Goal: Information Seeking & Learning: Learn about a topic

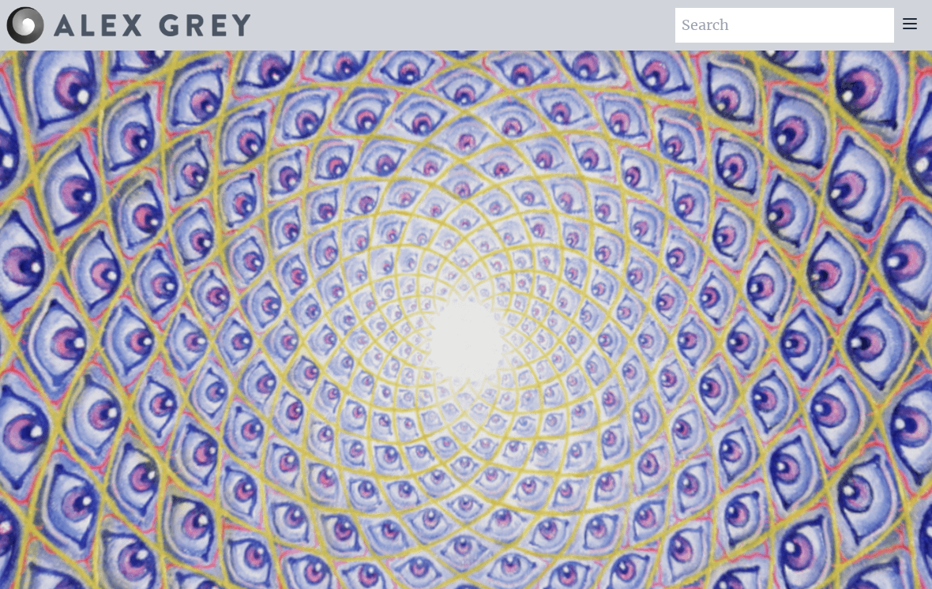
click at [903, 30] on icon at bounding box center [910, 23] width 19 height 19
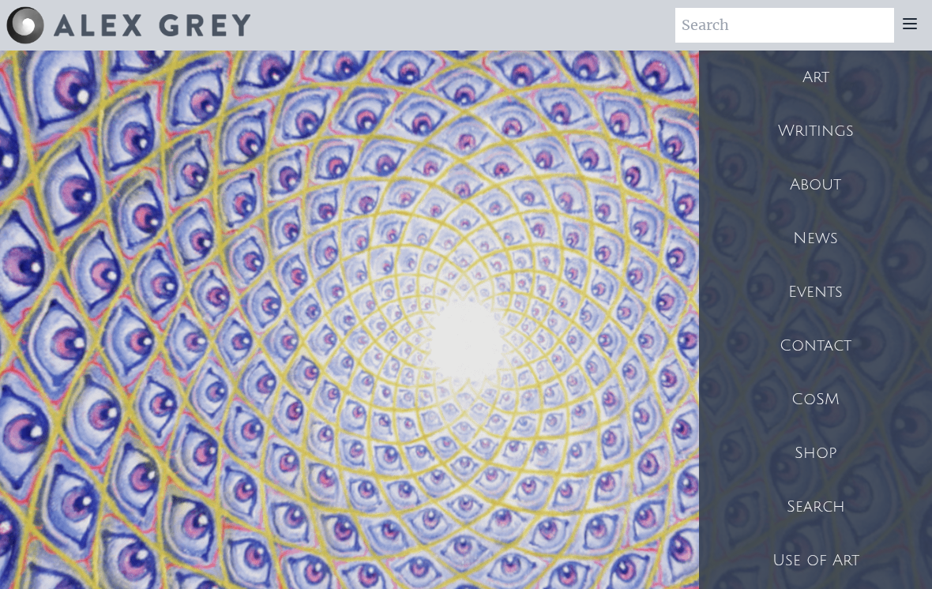
click at [827, 85] on div "Art" at bounding box center [815, 78] width 233 height 54
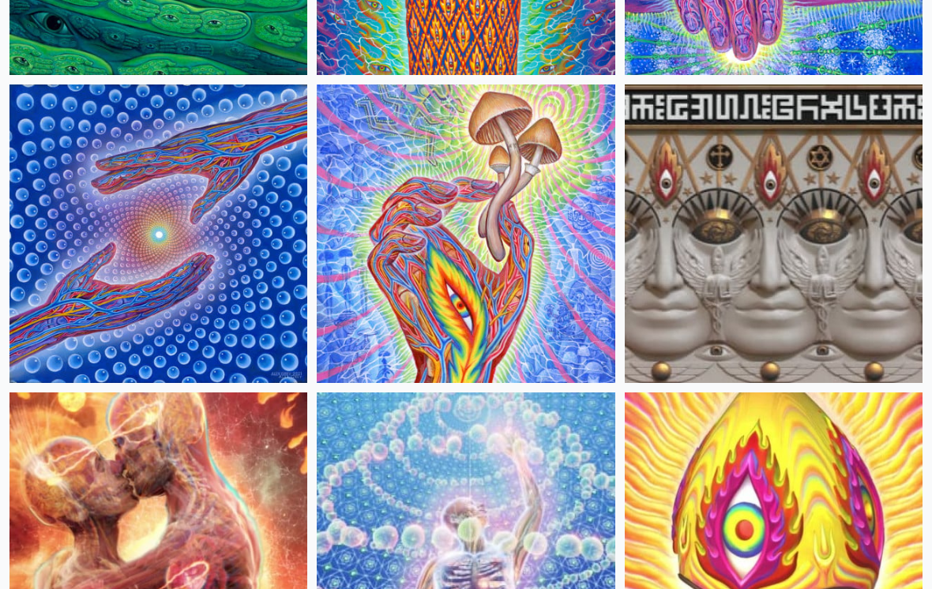
scroll to position [331, 0]
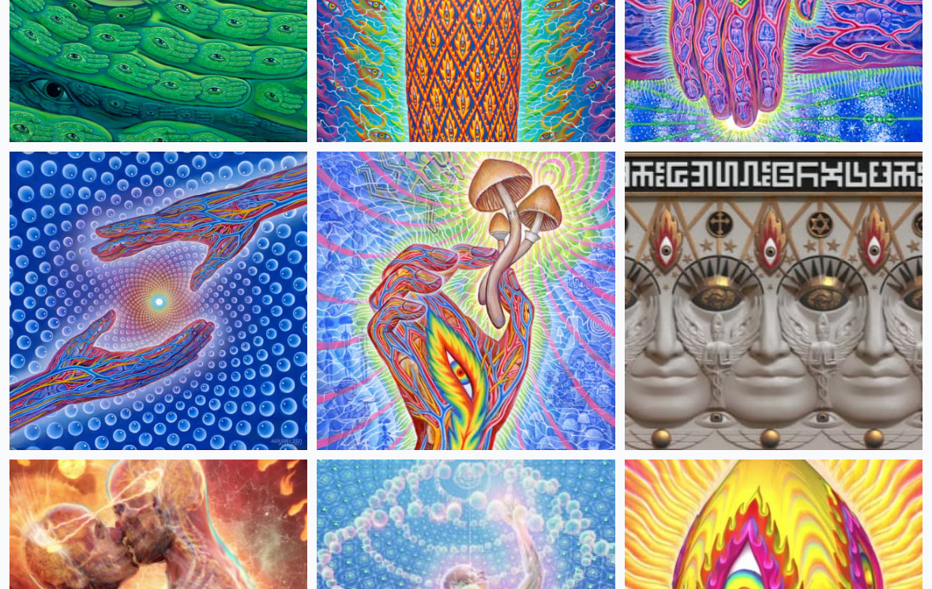
click at [546, 359] on img at bounding box center [466, 302] width 298 height 298
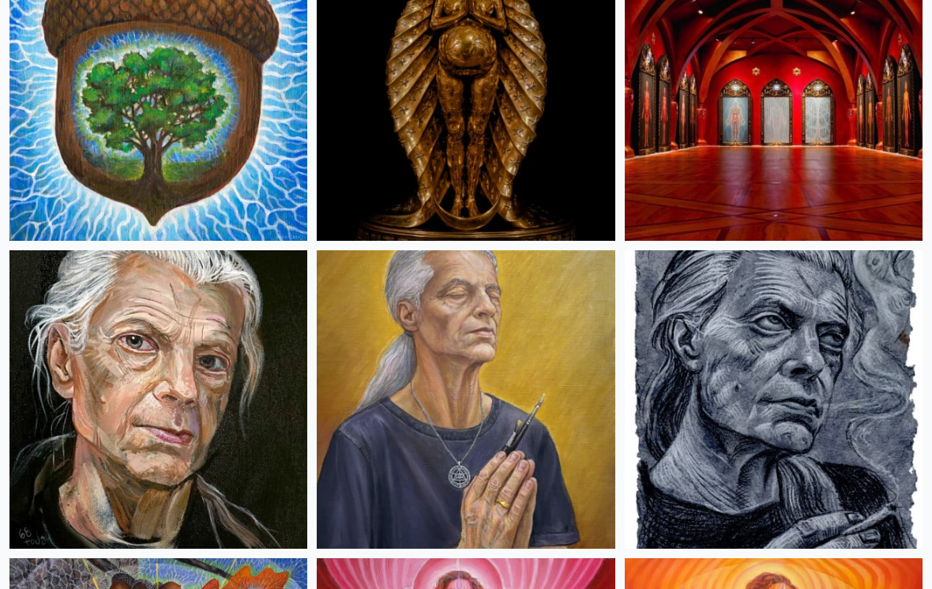
scroll to position [1154, 0]
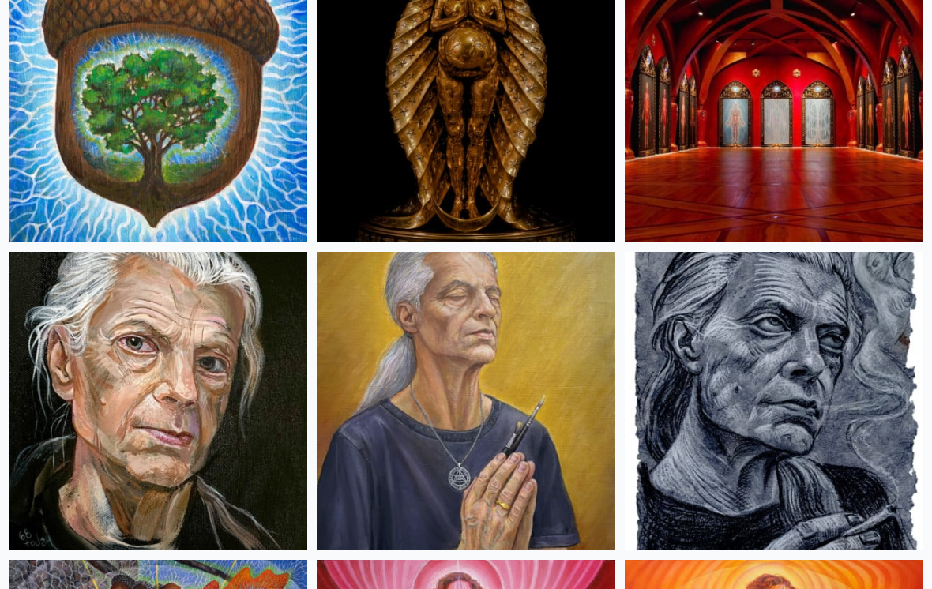
click at [461, 477] on img at bounding box center [466, 401] width 298 height 298
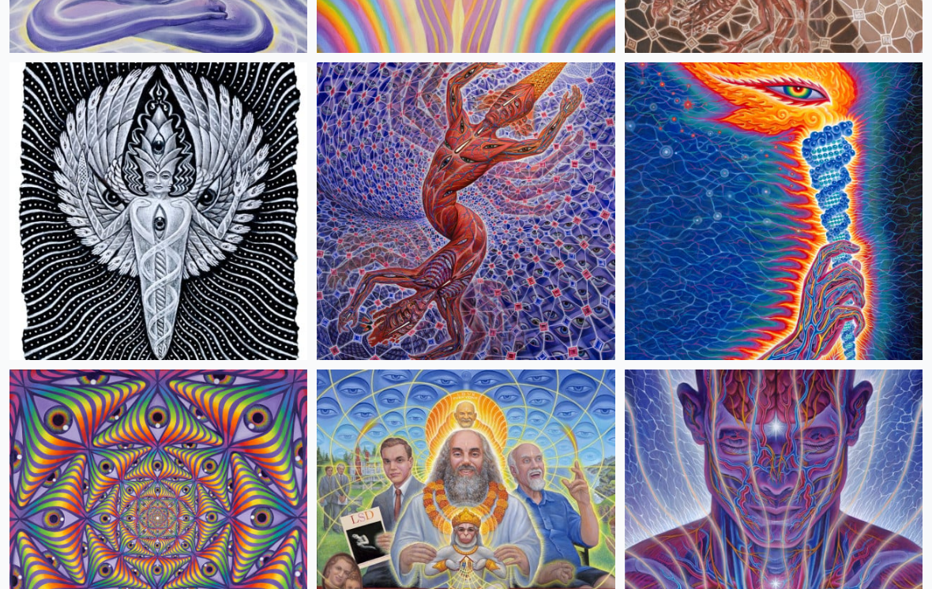
scroll to position [2567, 0]
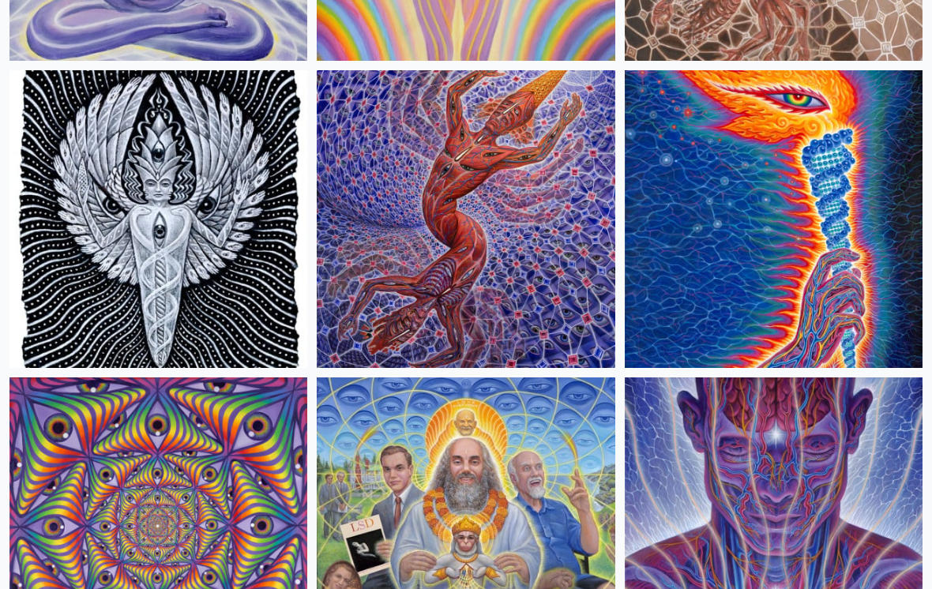
click at [491, 286] on img at bounding box center [466, 219] width 298 height 298
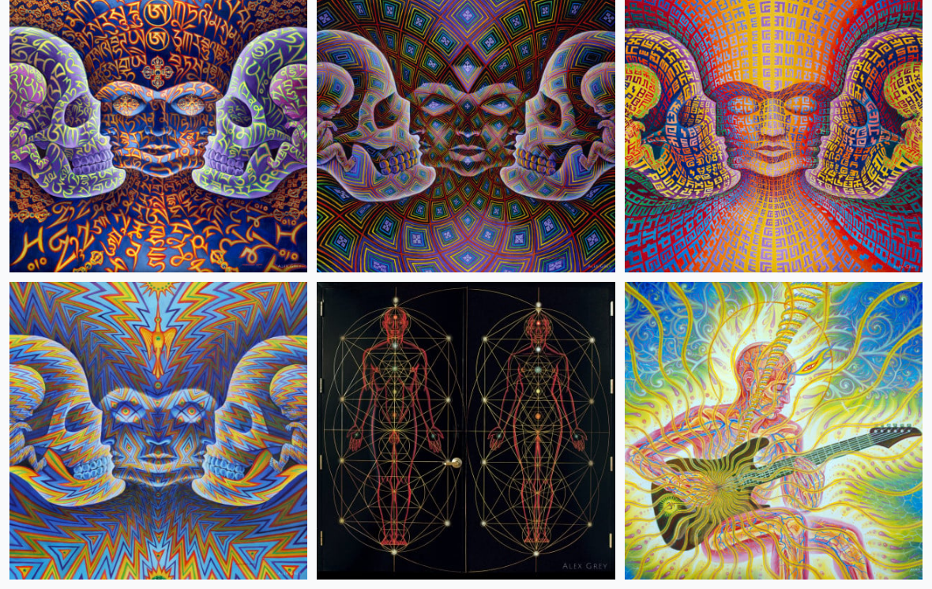
scroll to position [13431, 0]
click at [807, 417] on img at bounding box center [774, 431] width 298 height 298
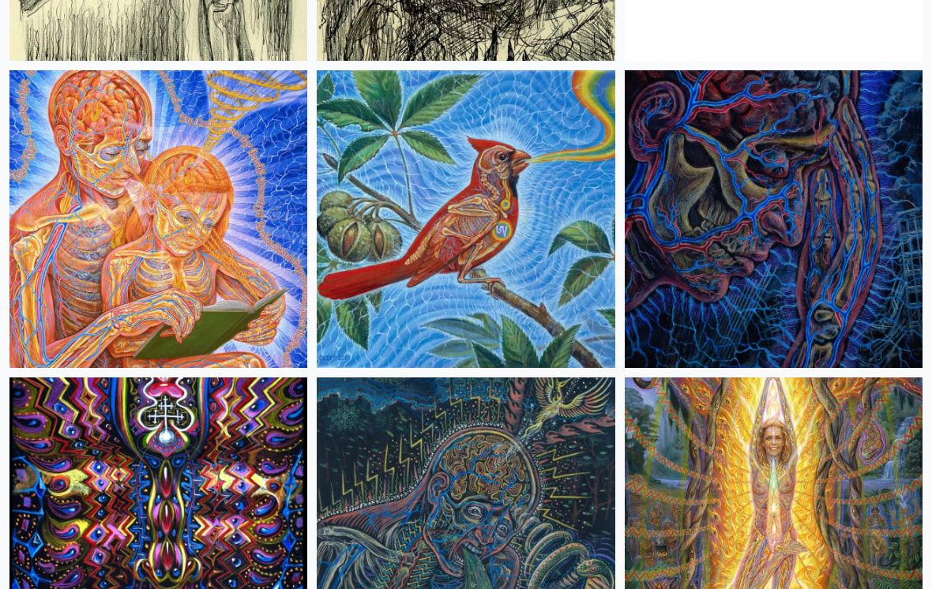
scroll to position [15800, 0]
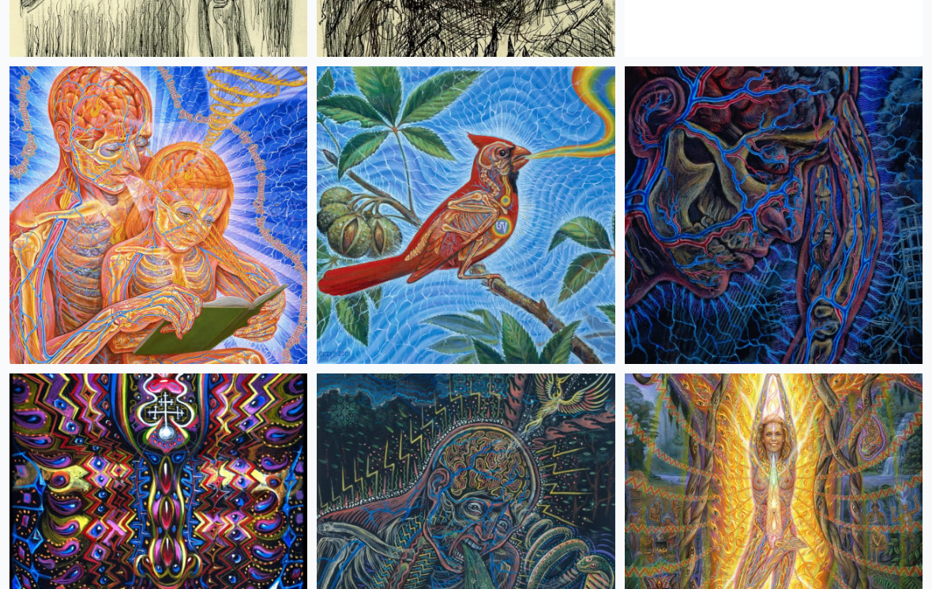
click at [128, 258] on img at bounding box center [158, 216] width 298 height 298
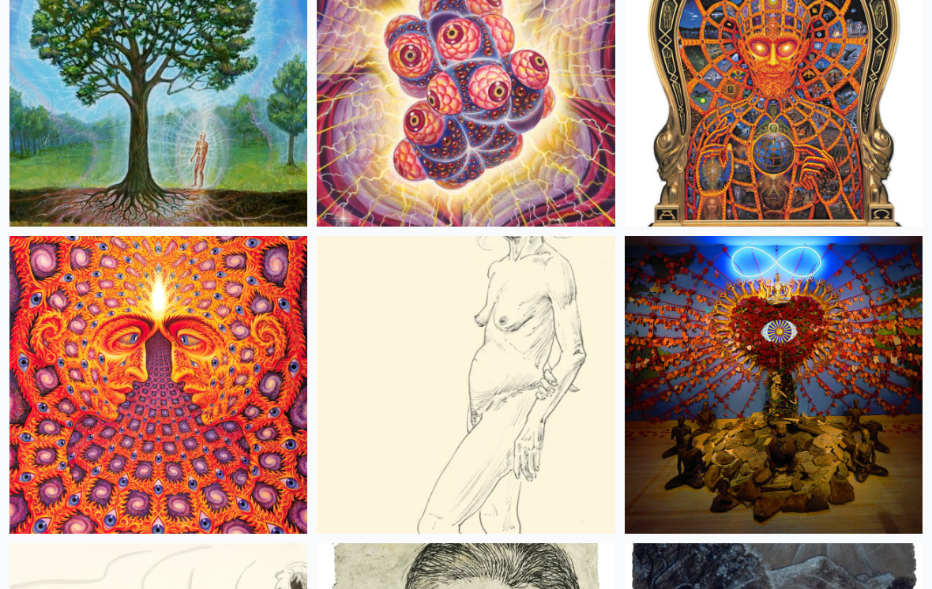
scroll to position [17475, 0]
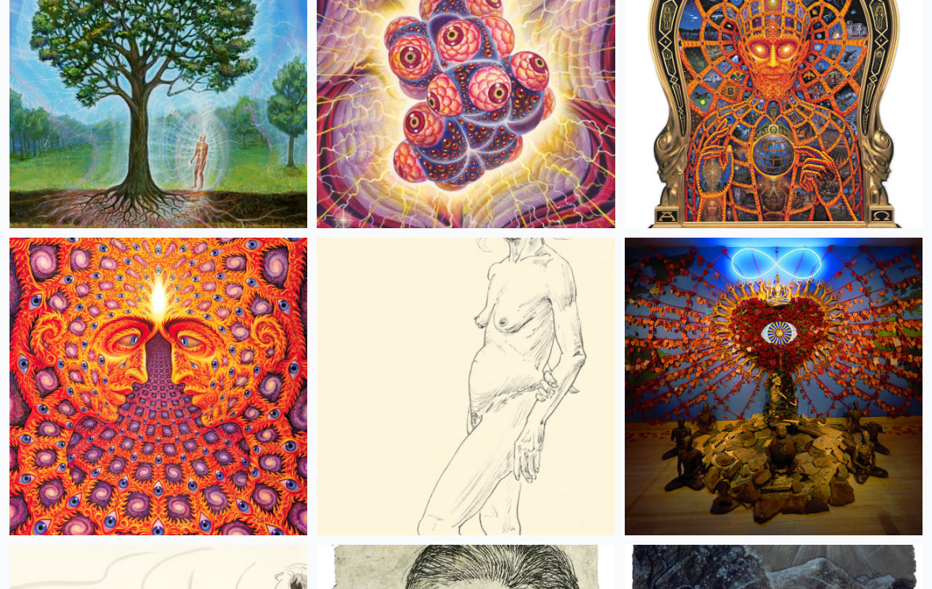
click at [127, 159] on img at bounding box center [158, 79] width 298 height 298
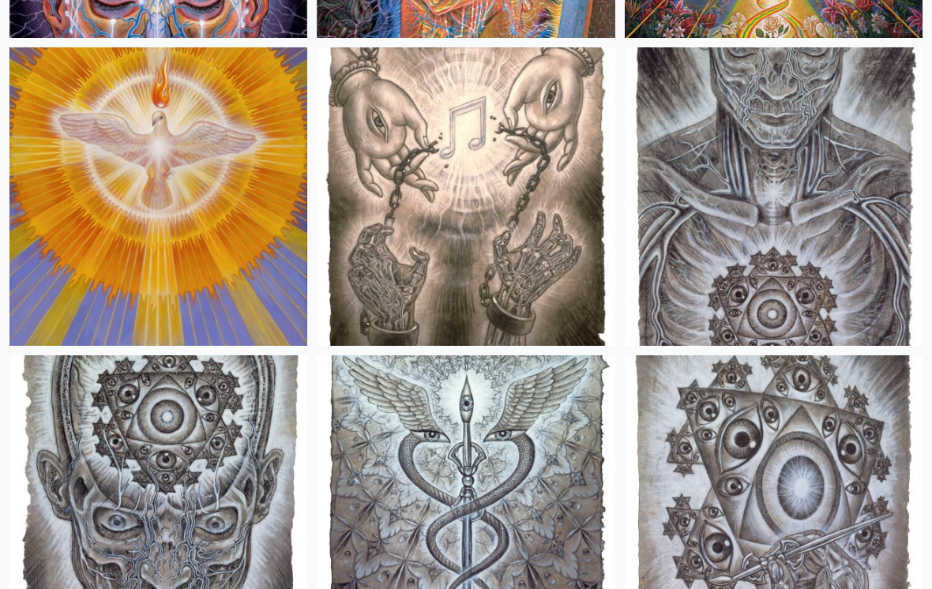
scroll to position [19202, 0]
click at [428, 225] on img at bounding box center [466, 198] width 298 height 298
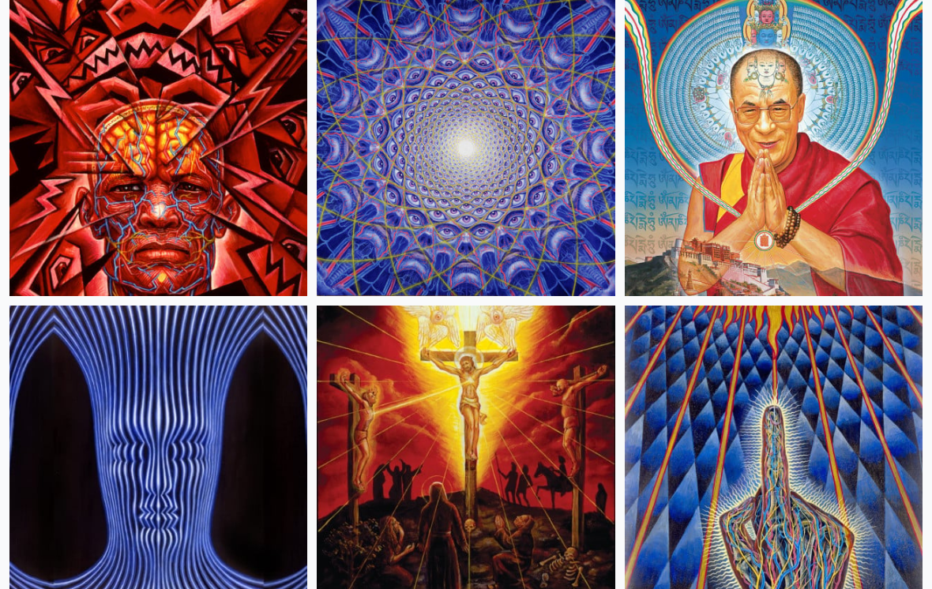
scroll to position [22634, 0]
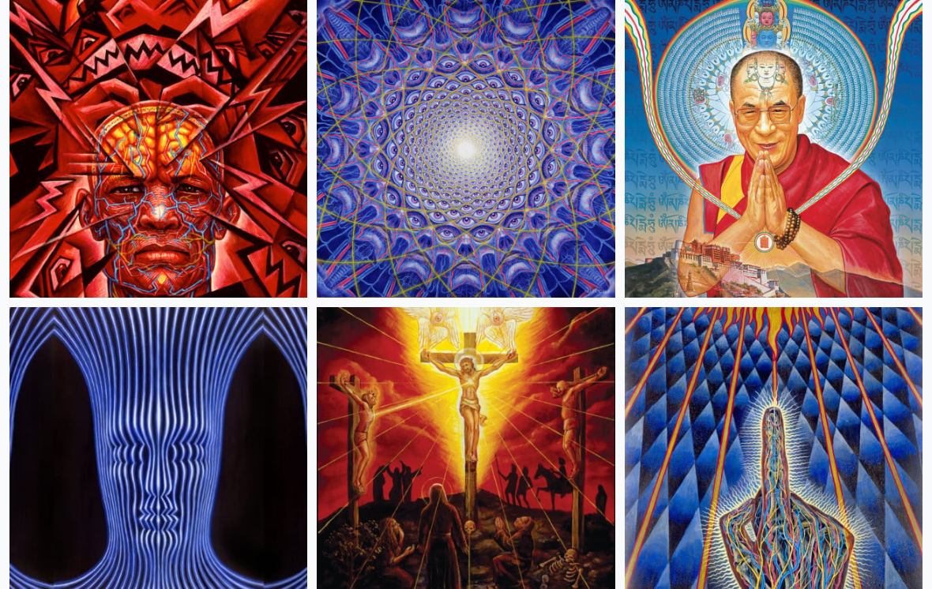
click at [441, 518] on img at bounding box center [466, 457] width 298 height 298
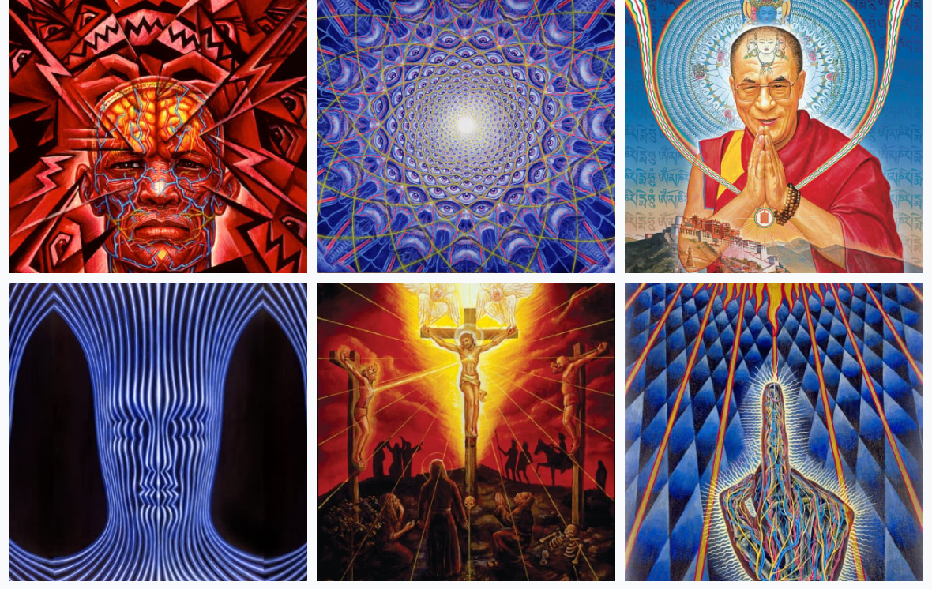
click at [819, 144] on img at bounding box center [774, 125] width 298 height 298
click at [66, 518] on img at bounding box center [158, 432] width 298 height 298
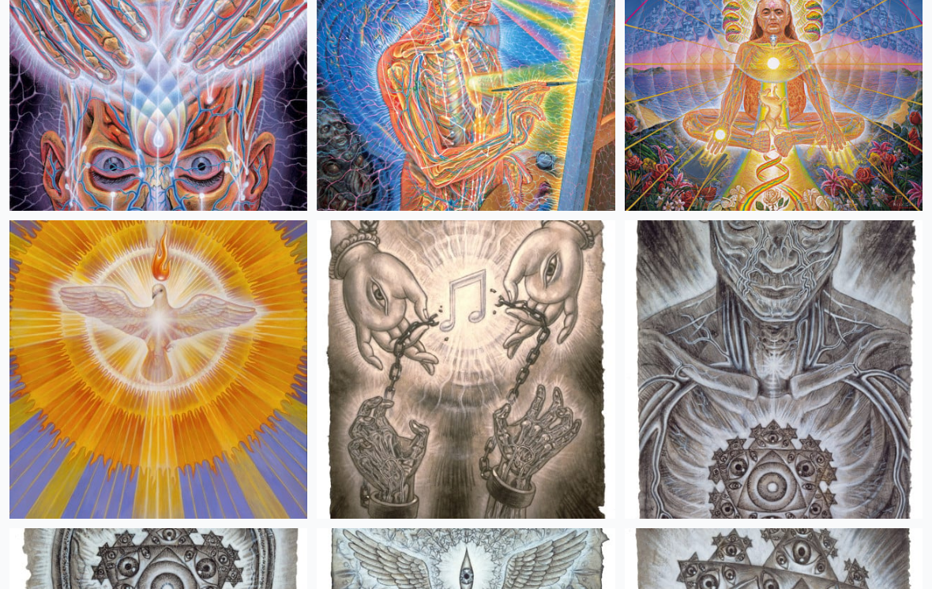
scroll to position [19028, 0]
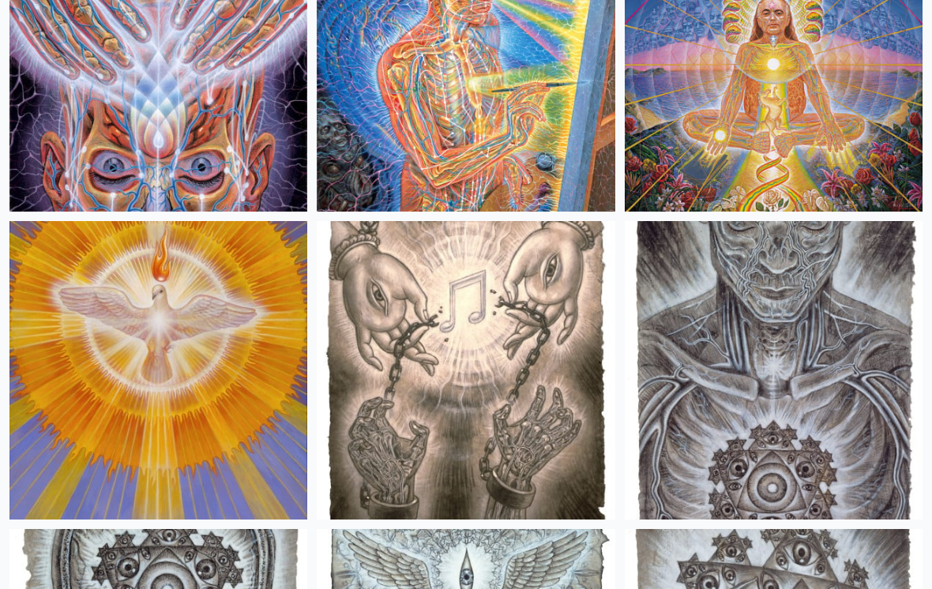
click at [405, 357] on img at bounding box center [466, 371] width 298 height 298
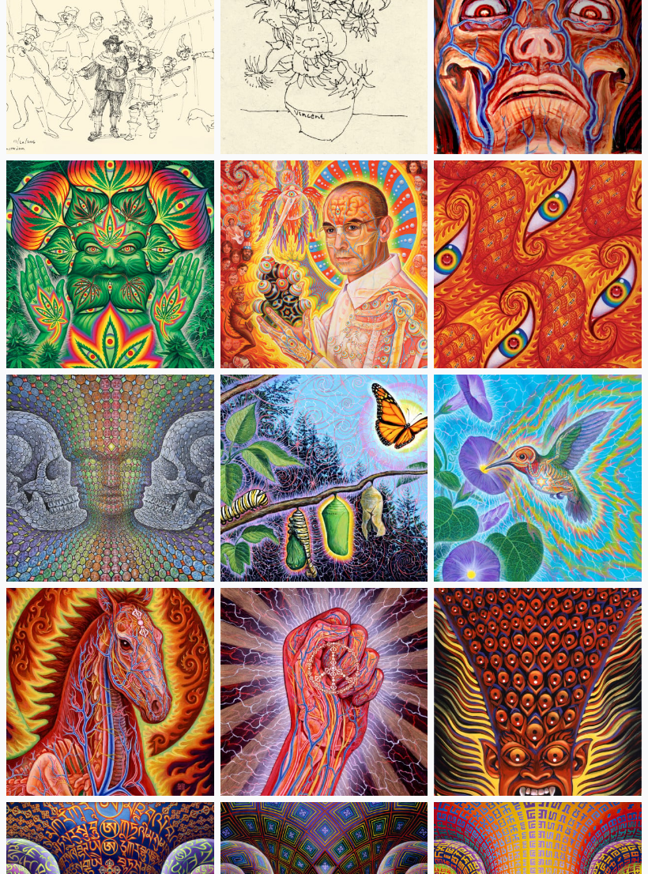
scroll to position [8494, 0]
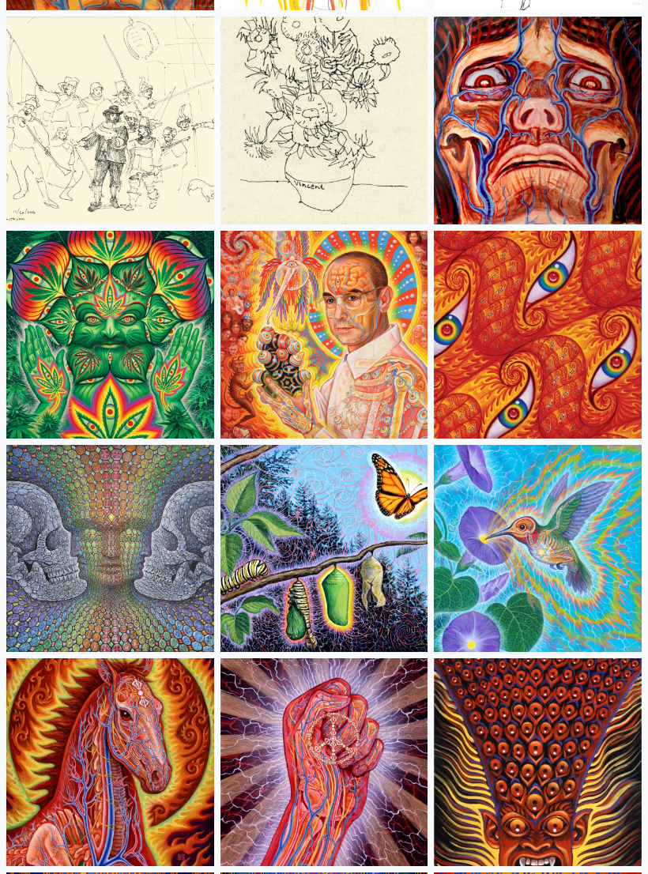
click at [384, 310] on img at bounding box center [324, 336] width 208 height 208
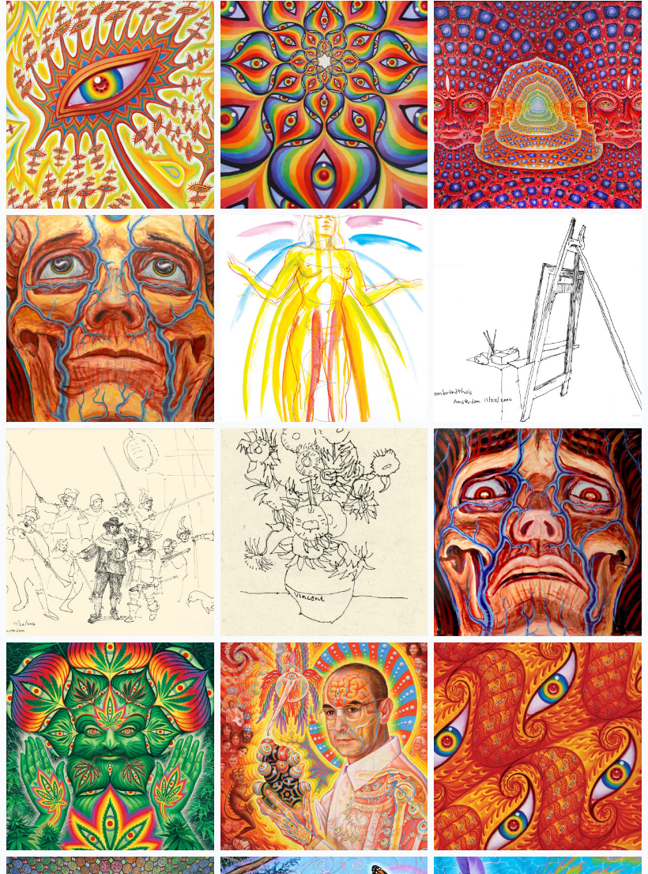
scroll to position [8080, 0]
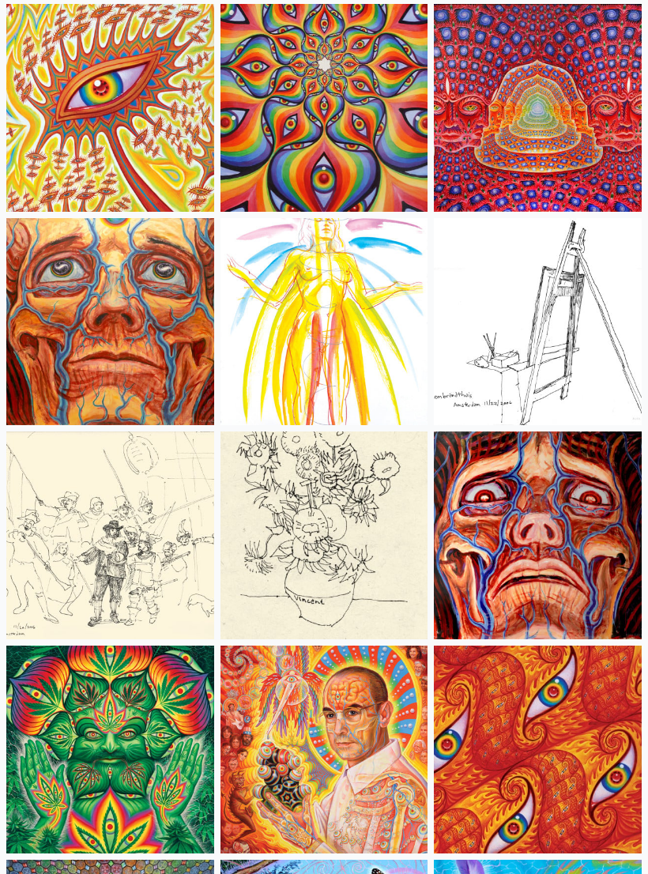
click at [536, 85] on img at bounding box center [538, 108] width 208 height 208
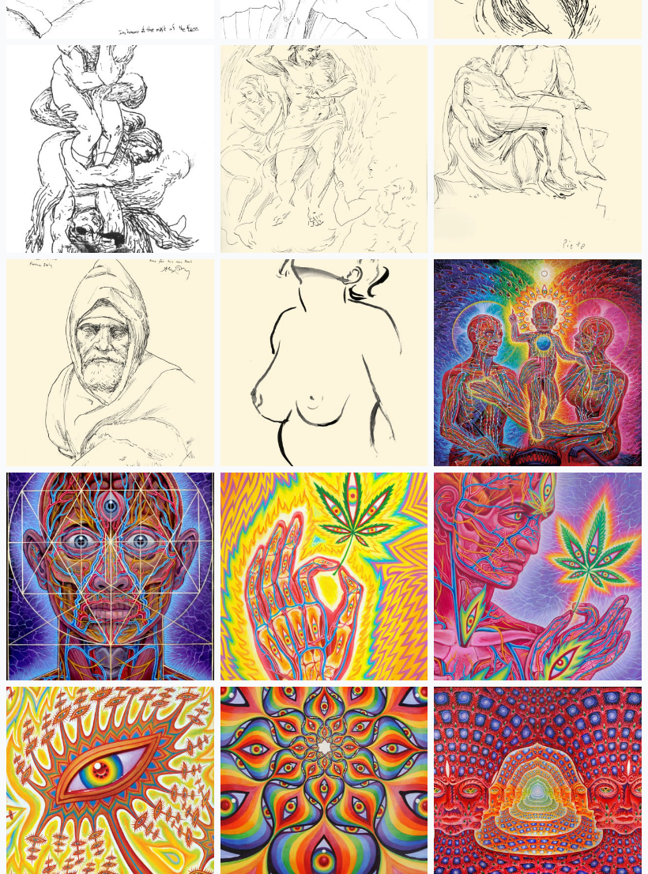
scroll to position [7402, 0]
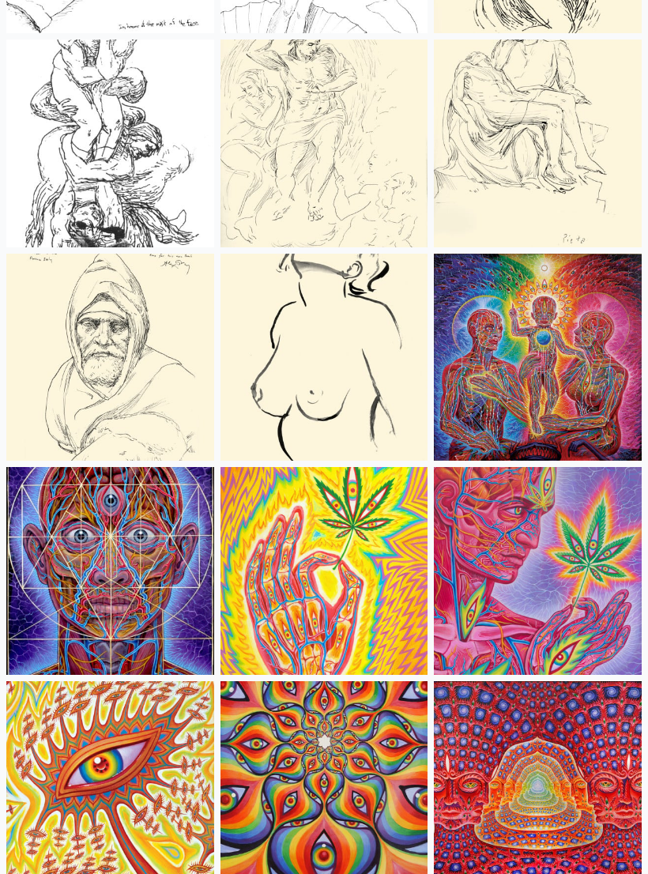
click at [565, 589] on img at bounding box center [538, 572] width 208 height 208
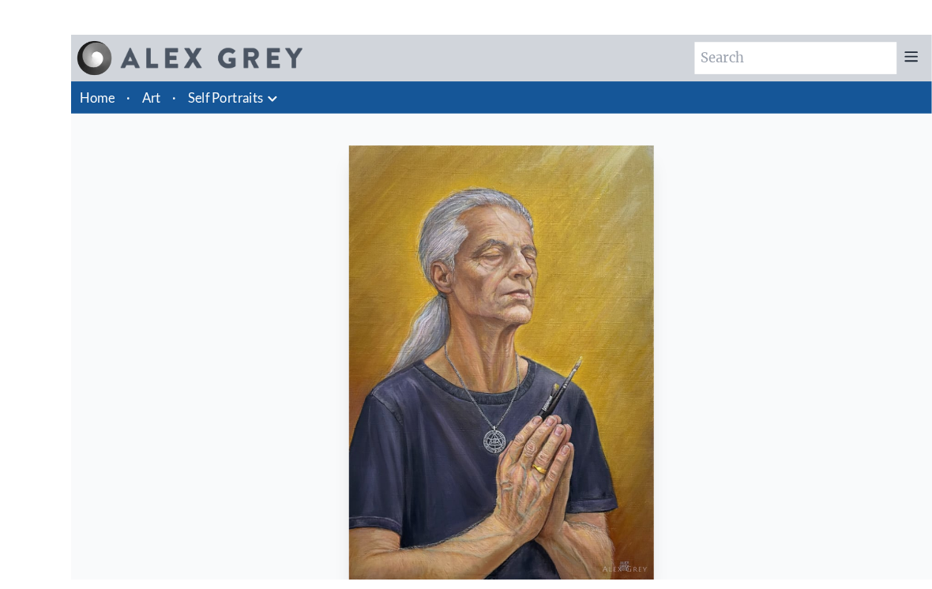
scroll to position [2, 0]
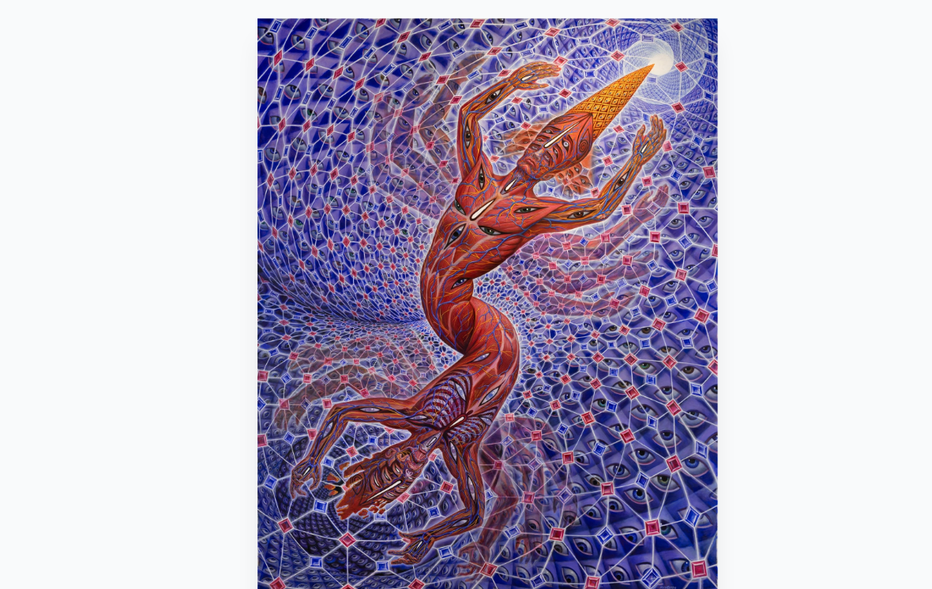
scroll to position [15, 0]
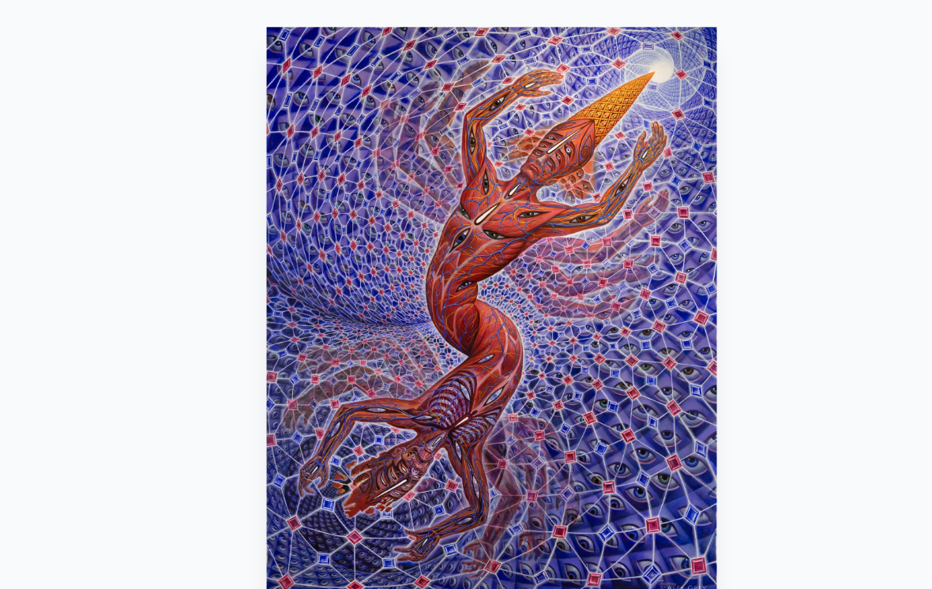
click at [82, 251] on div "The Great Turn 2020, oil on linen, 8 x 10 feet Visit the CoSM Shop The Great Tu…" at bounding box center [466, 597] width 907 height 996
click at [80, 99] on div "The Great Turn 2020, oil on linen, 8 x 10 feet Visit the CoSM Shop The Great Tu…" at bounding box center [466, 597] width 907 height 996
click at [96, 99] on div "The Great Turn 2020, oil on linen, 8 x 10 feet Visit the CoSM Shop The Great Tu…" at bounding box center [466, 597] width 907 height 996
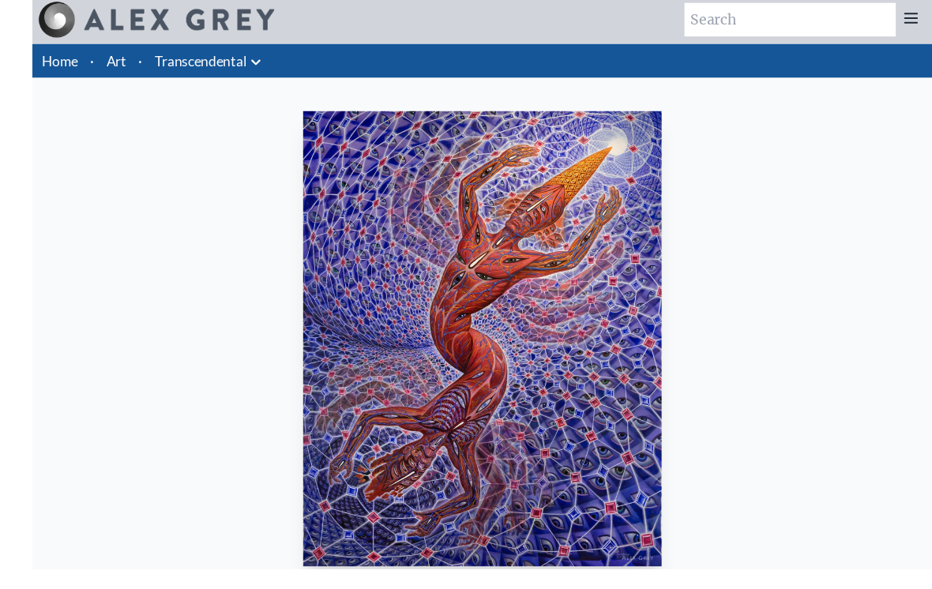
scroll to position [85, 0]
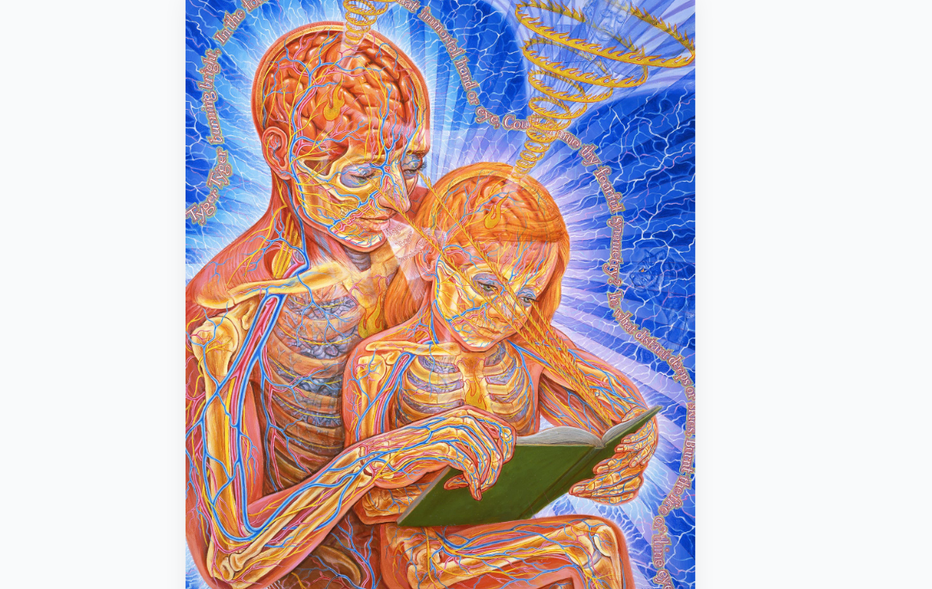
scroll to position [8, 0]
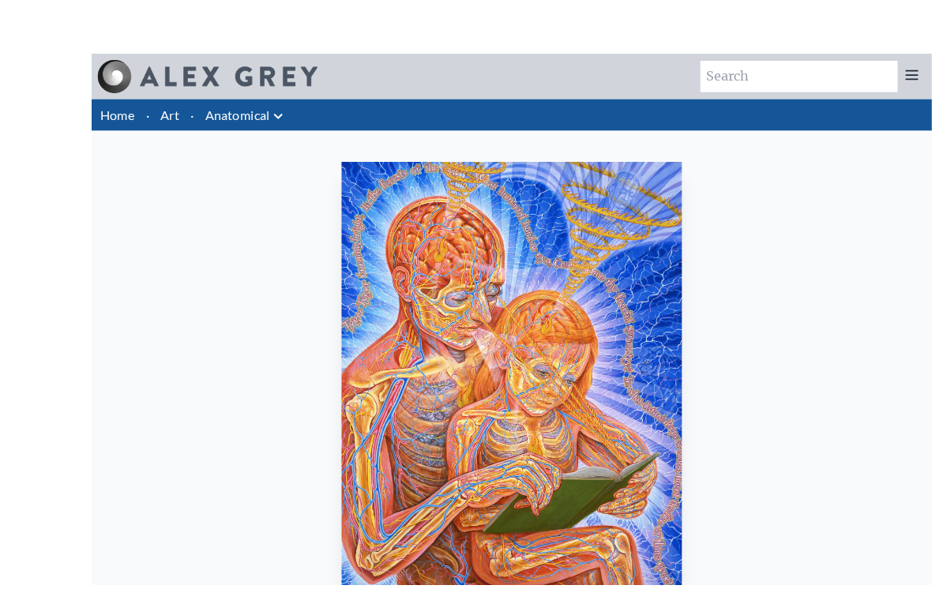
scroll to position [53, 0]
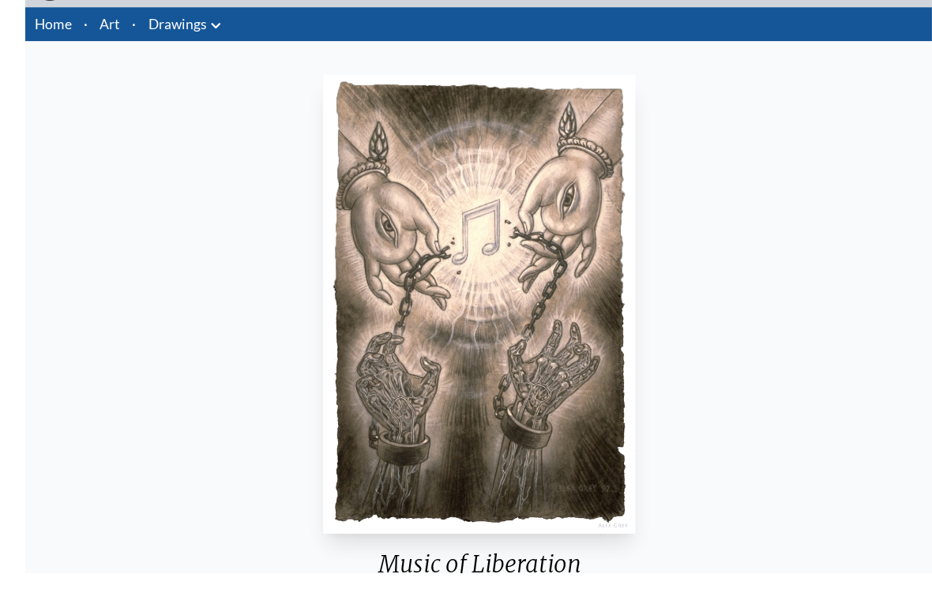
scroll to position [86, 0]
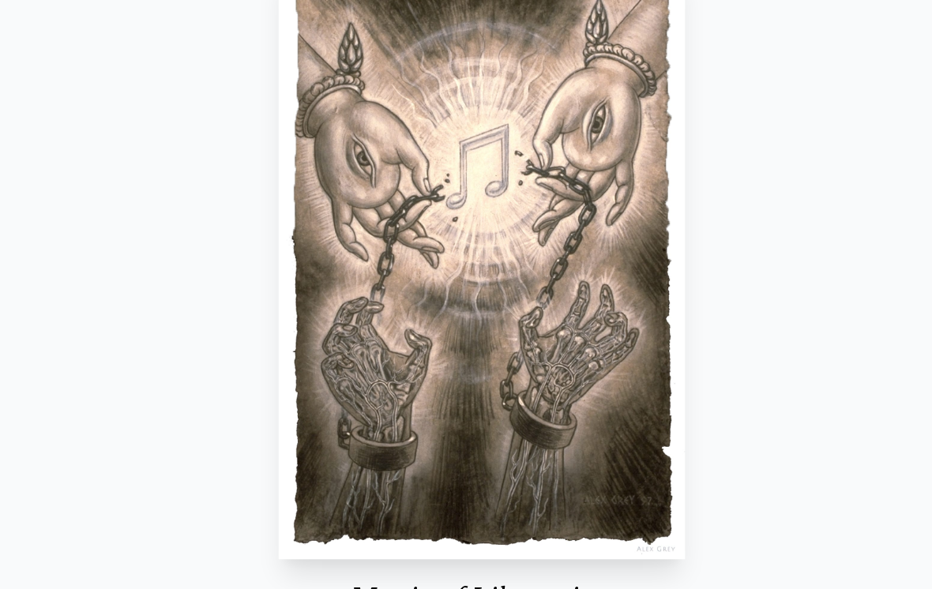
click at [89, 224] on div "Music of Liberation 1997, charcoal & ink on paper, 8 x 11 in. Visit the CoSM Sh…" at bounding box center [466, 362] width 907 height 669
click at [628, 101] on div "Music of Liberation 1997, charcoal & ink on paper, 8 x 11 in. Visit the CoSM Sh…" at bounding box center [466, 362] width 907 height 669
click at [629, 90] on div "Music of Liberation 1997, charcoal & ink on paper, 8 x 11 in. Visit the CoSM Sh…" at bounding box center [466, 362] width 907 height 669
click at [131, 79] on div "Music of Liberation 1997, charcoal & ink on paper, 8 x 11 in. Visit the CoSM Sh…" at bounding box center [466, 362] width 907 height 669
click at [307, 177] on img "39 / 71" at bounding box center [467, 270] width 321 height 472
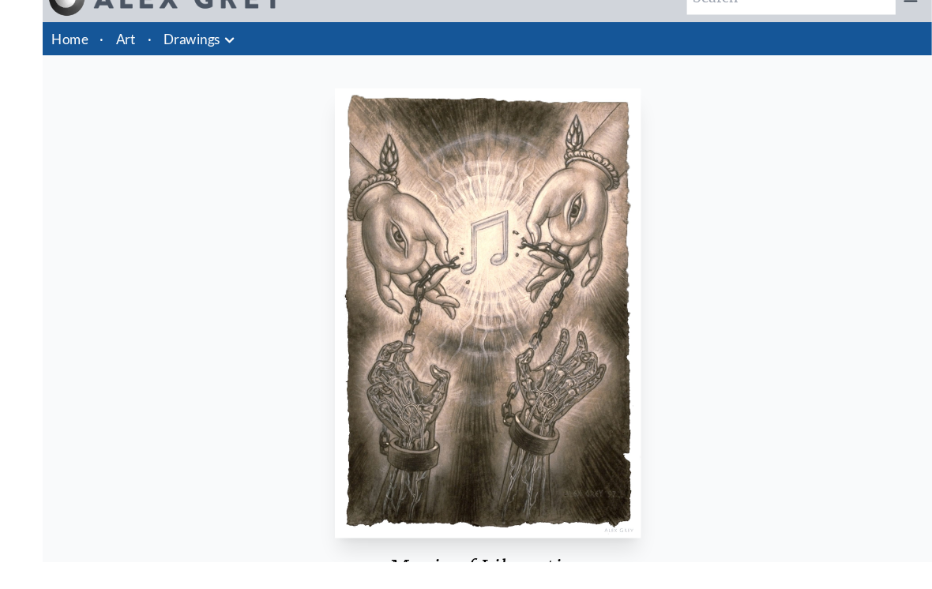
scroll to position [90, 0]
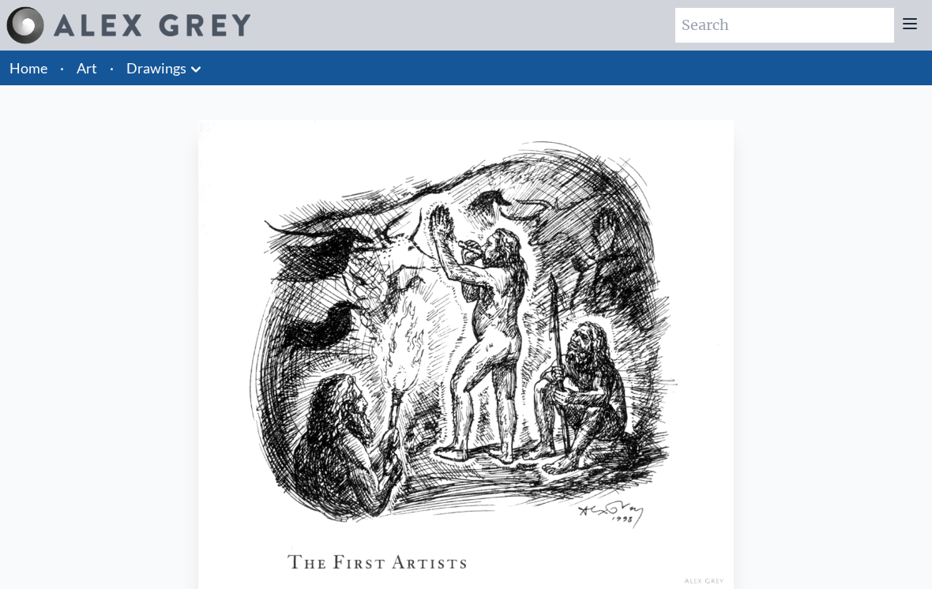
scroll to position [115, 0]
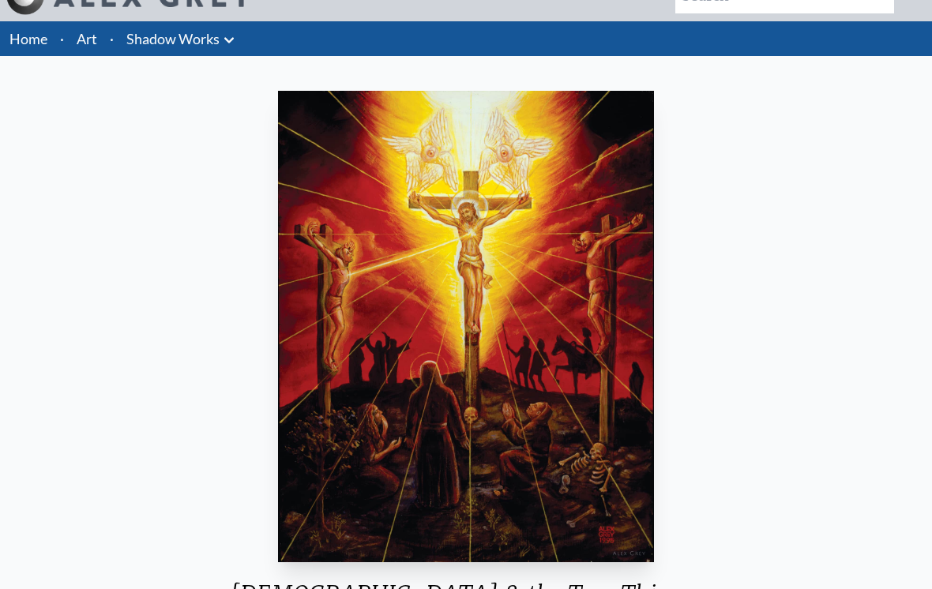
scroll to position [35, 0]
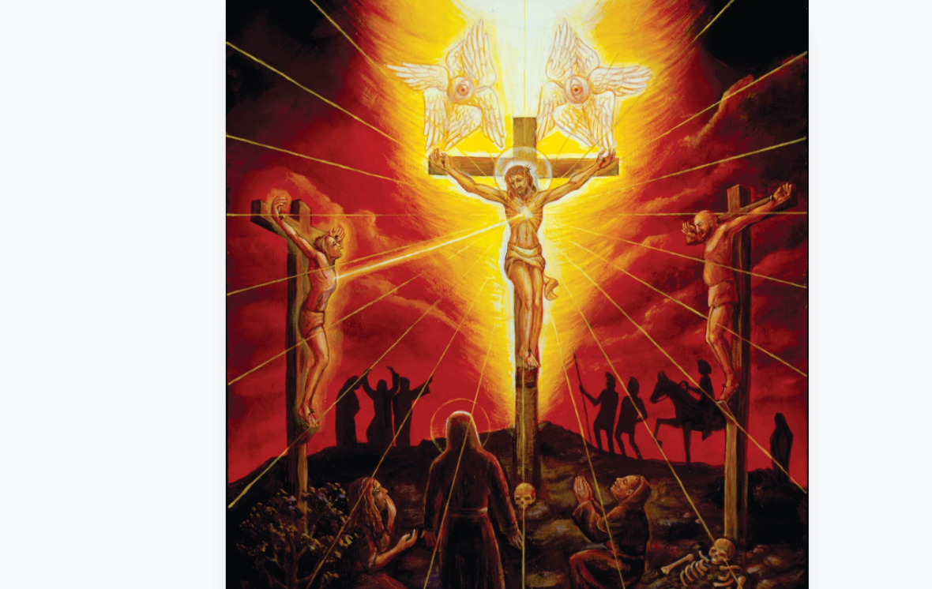
click at [278, 269] on img "15 / 15" at bounding box center [465, 321] width 375 height 472
click at [93, 79] on div "[DEMOGRAPHIC_DATA] & the Two Thieves 1995, oil on wood, 11 x 14 in. Visit the C…" at bounding box center [466, 413] width 907 height 669
click at [95, 79] on div "[DEMOGRAPHIC_DATA] & the Two Thieves 1995, oil on wood, 11 x 14 in. Visit the C…" at bounding box center [466, 413] width 907 height 669
click at [278, 145] on img "15 / 15" at bounding box center [465, 321] width 375 height 472
click at [278, 143] on img "15 / 15" at bounding box center [465, 321] width 375 height 472
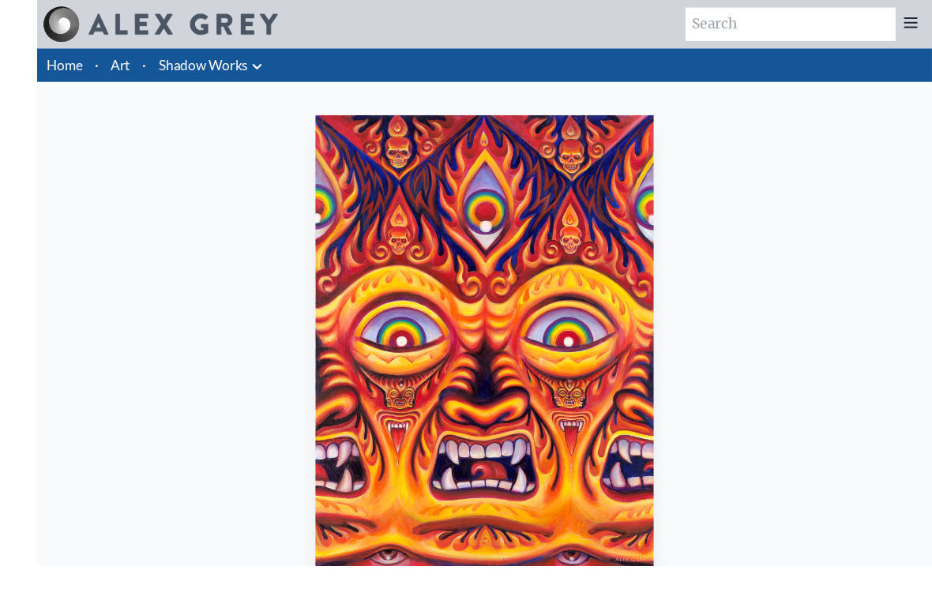
scroll to position [47, 0]
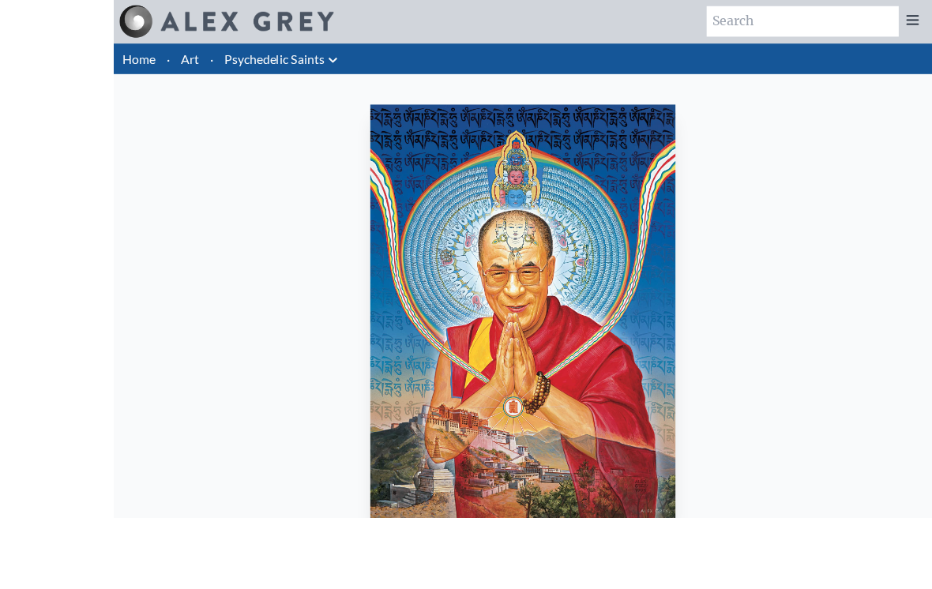
scroll to position [133, 0]
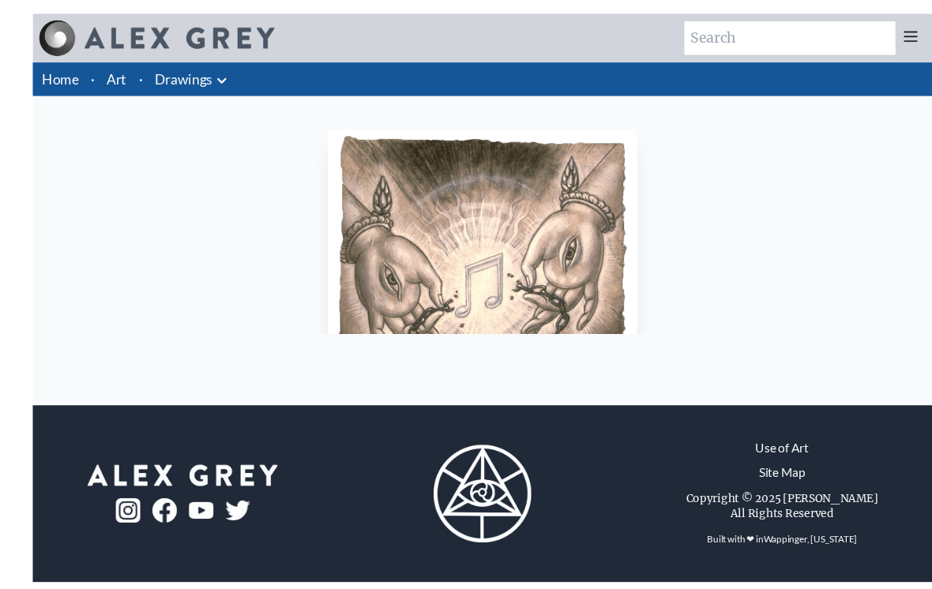
scroll to position [24, 0]
